Goal: Check status: Check status

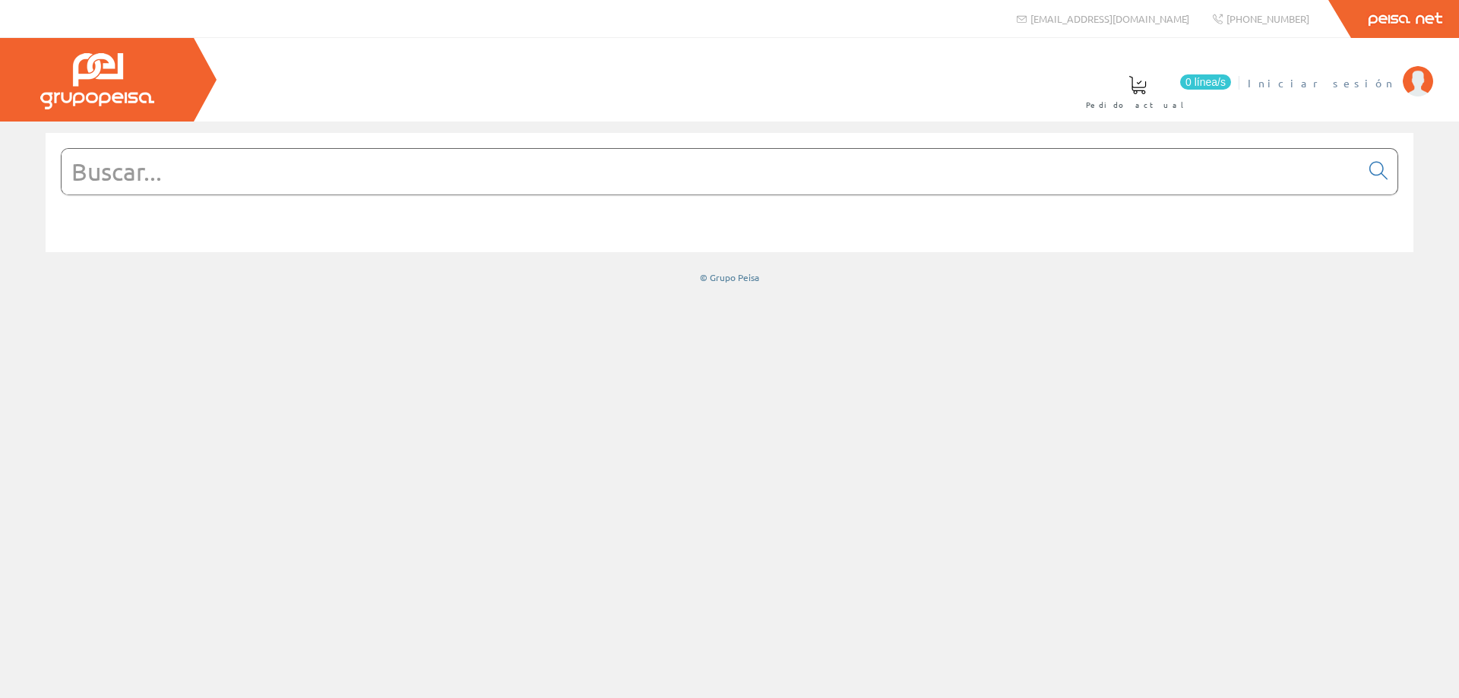
click at [1345, 84] on span "Iniciar sesión" at bounding box center [1320, 82] width 147 height 15
click at [1312, 89] on span "ELECTRICIDAD NOVO S.L." at bounding box center [1277, 82] width 236 height 15
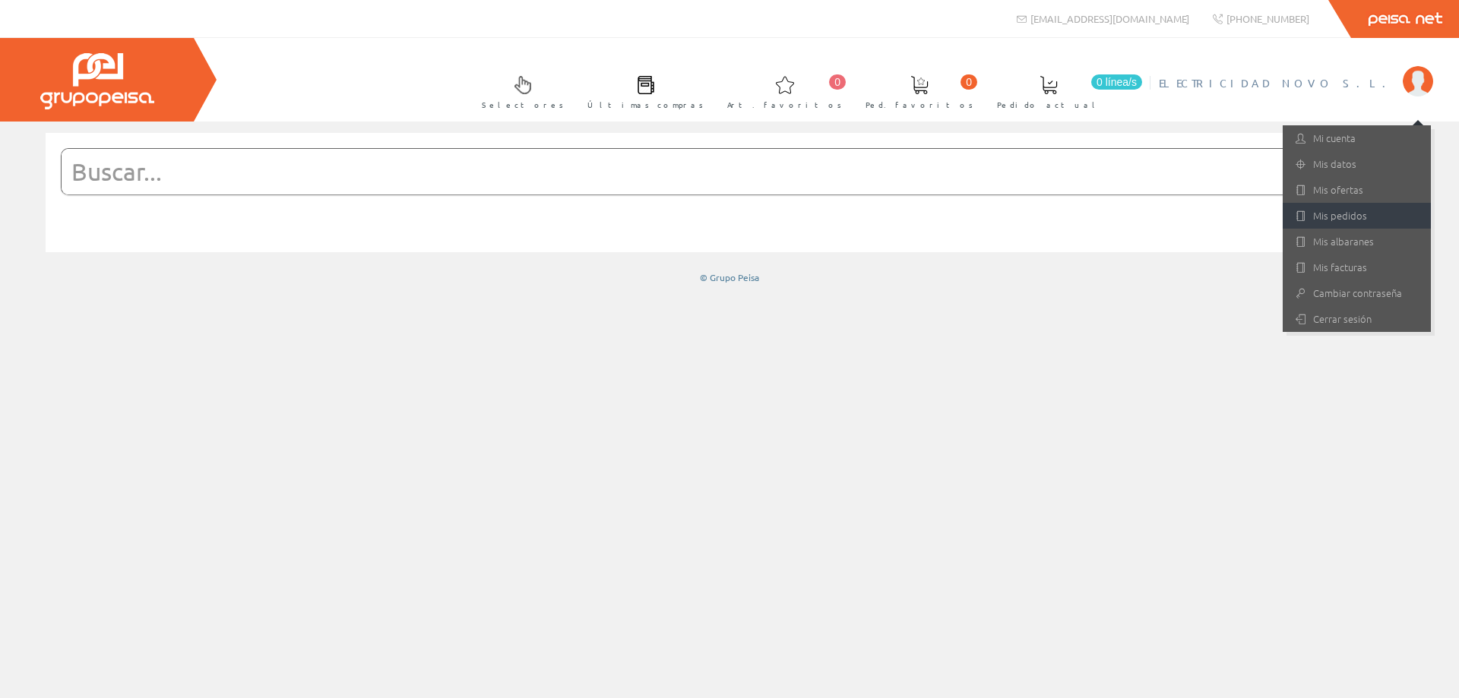
click at [1345, 210] on link "Mis pedidos" at bounding box center [1356, 216] width 148 height 26
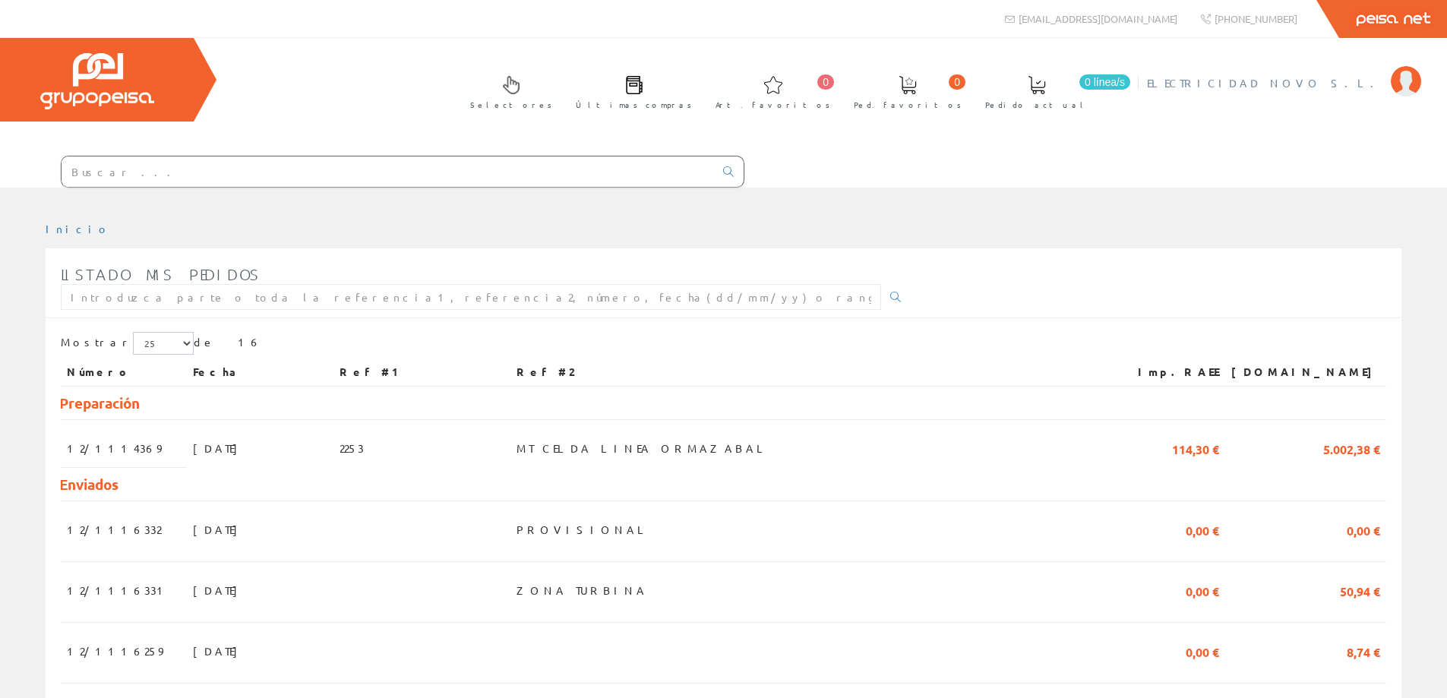
click at [1342, 79] on span "ELECTRICIDAD NOVO S.L." at bounding box center [1265, 82] width 236 height 15
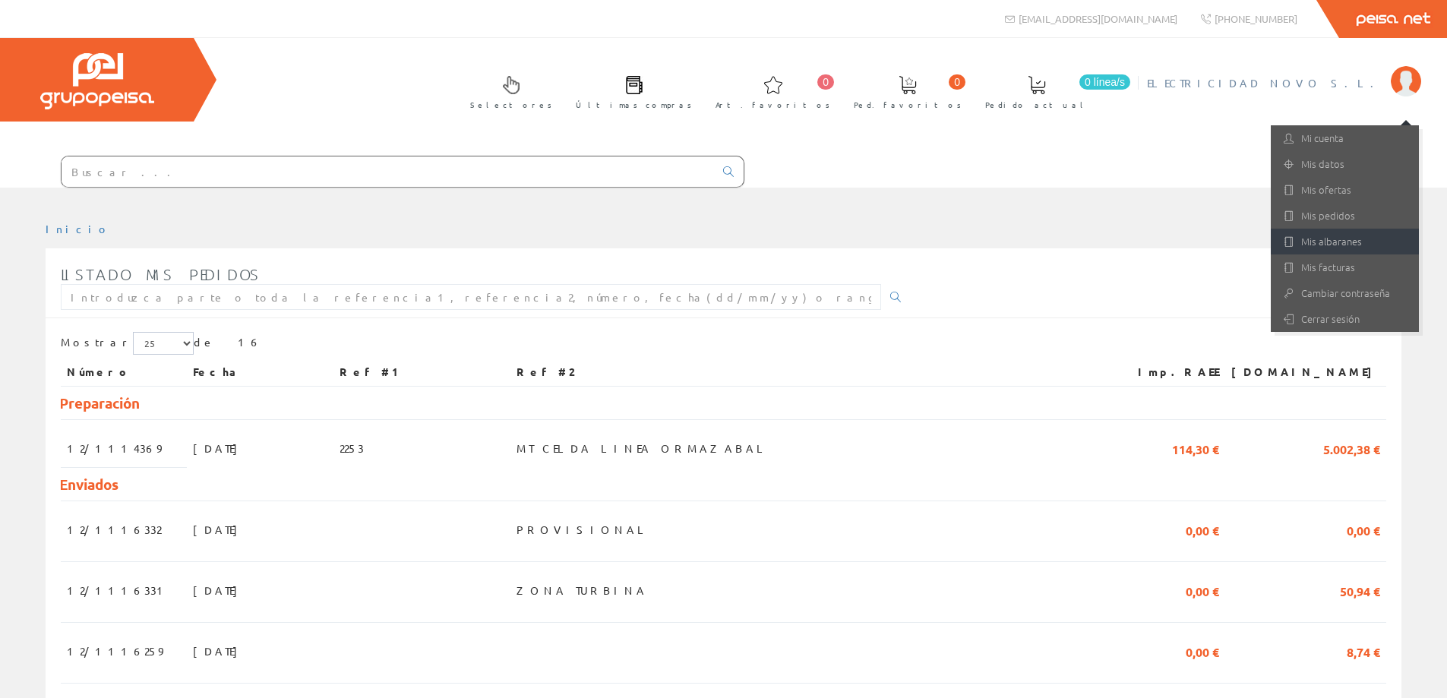
click at [1340, 234] on link "Mis albaranes" at bounding box center [1345, 242] width 148 height 26
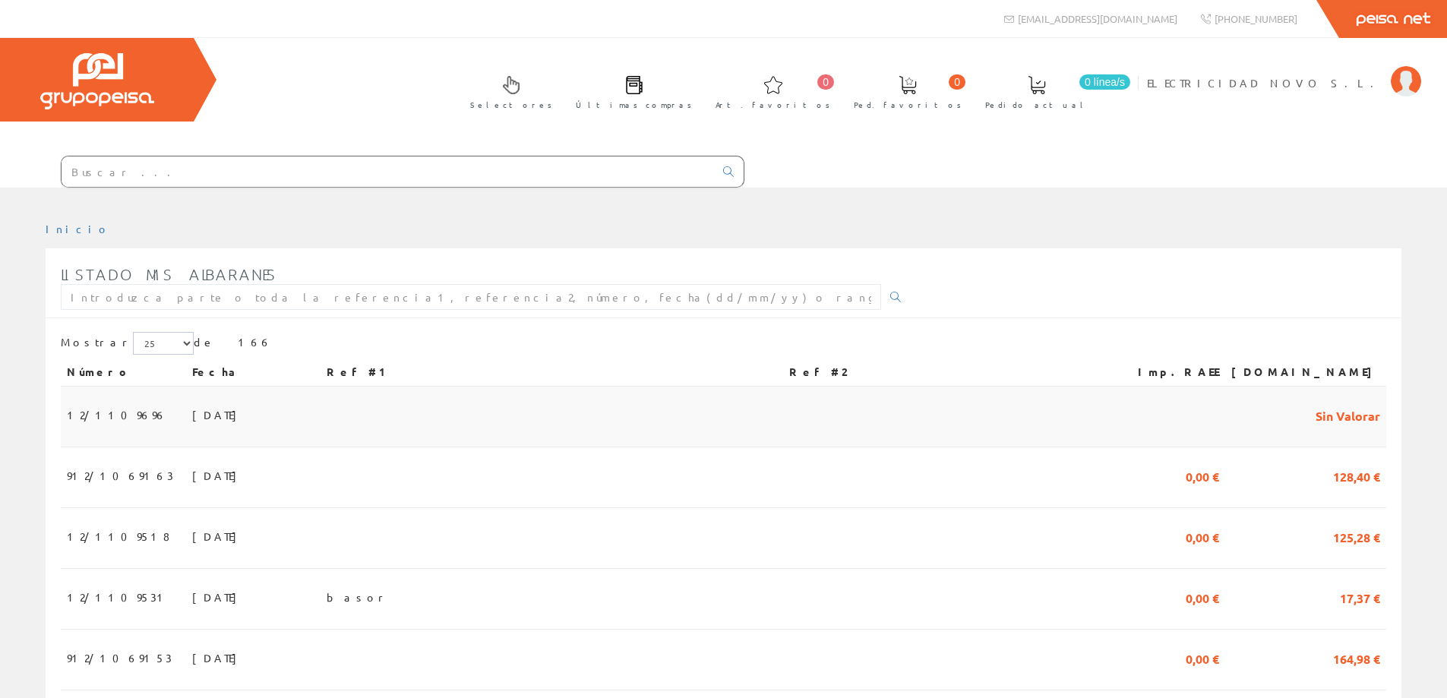
click at [80, 414] on span "12/1109696" at bounding box center [117, 415] width 100 height 26
